Goal: Browse casually

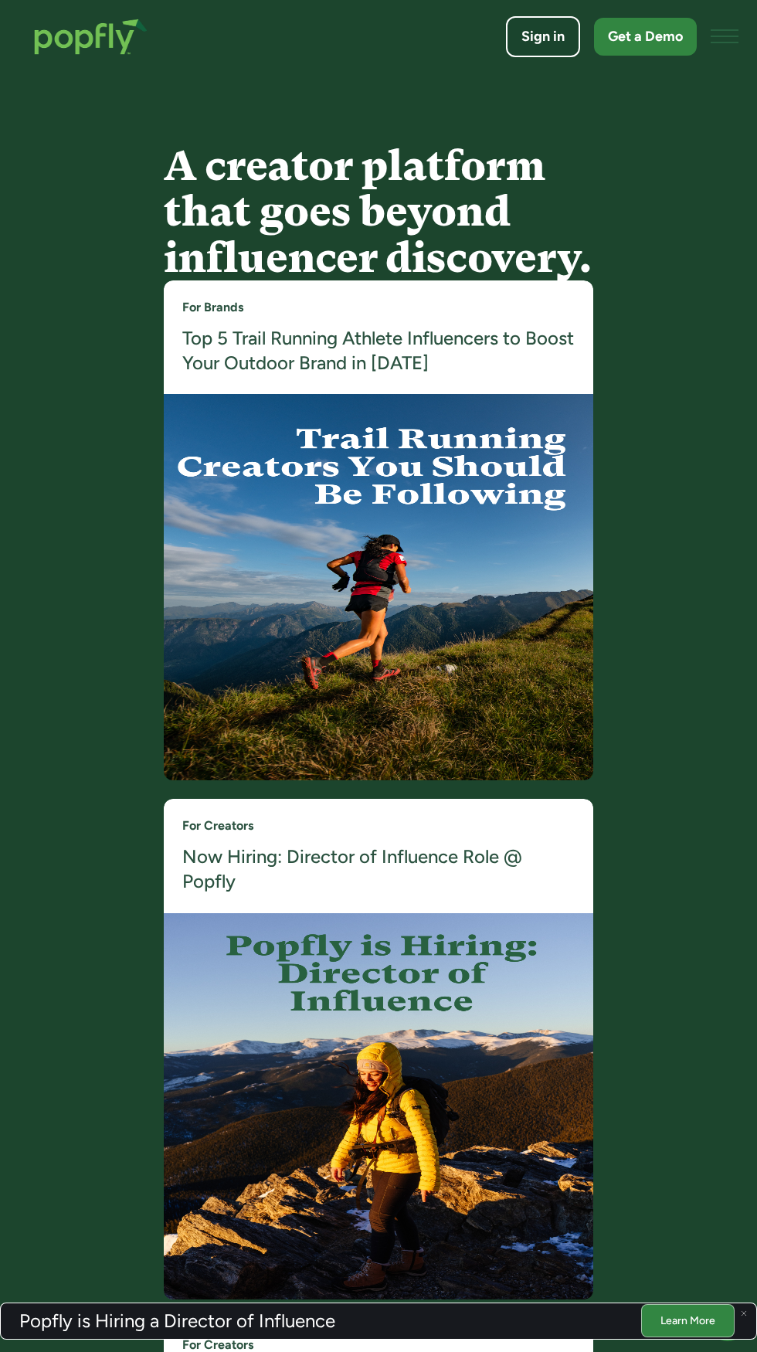
scroll to position [4139, 0]
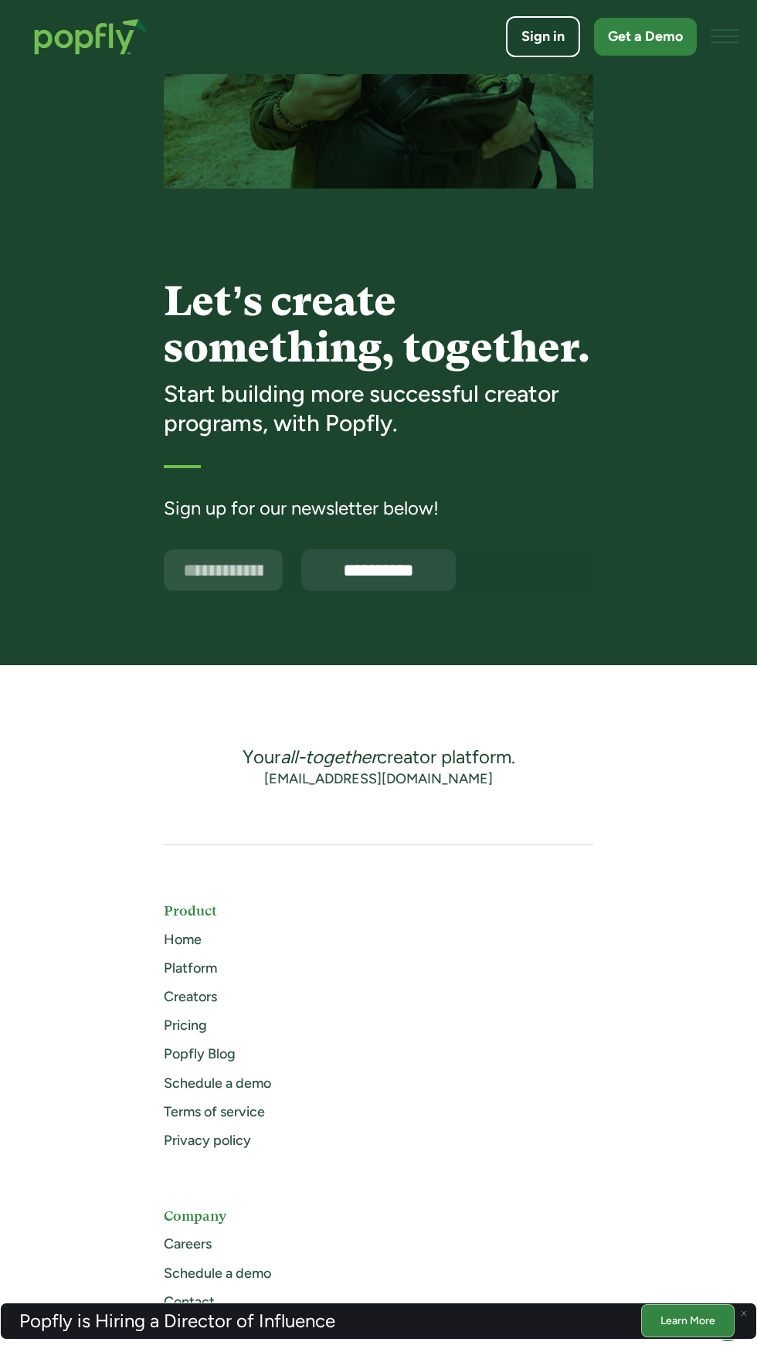
scroll to position [6195, 0]
